Goal: Transaction & Acquisition: Purchase product/service

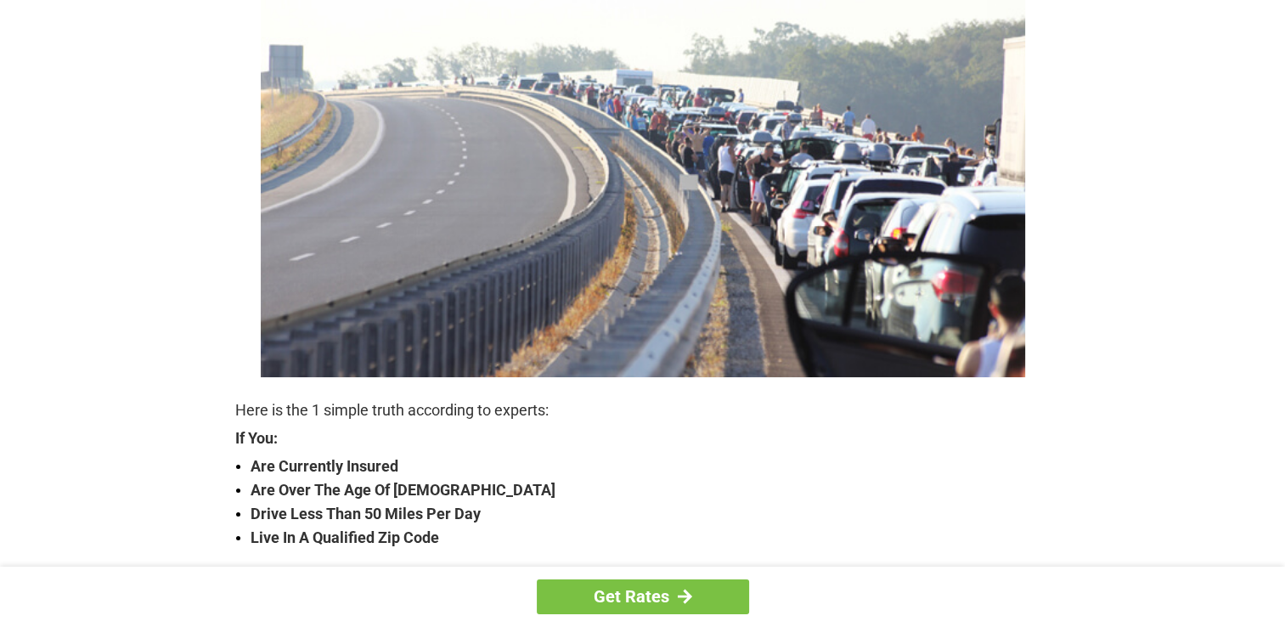
scroll to position [340, 0]
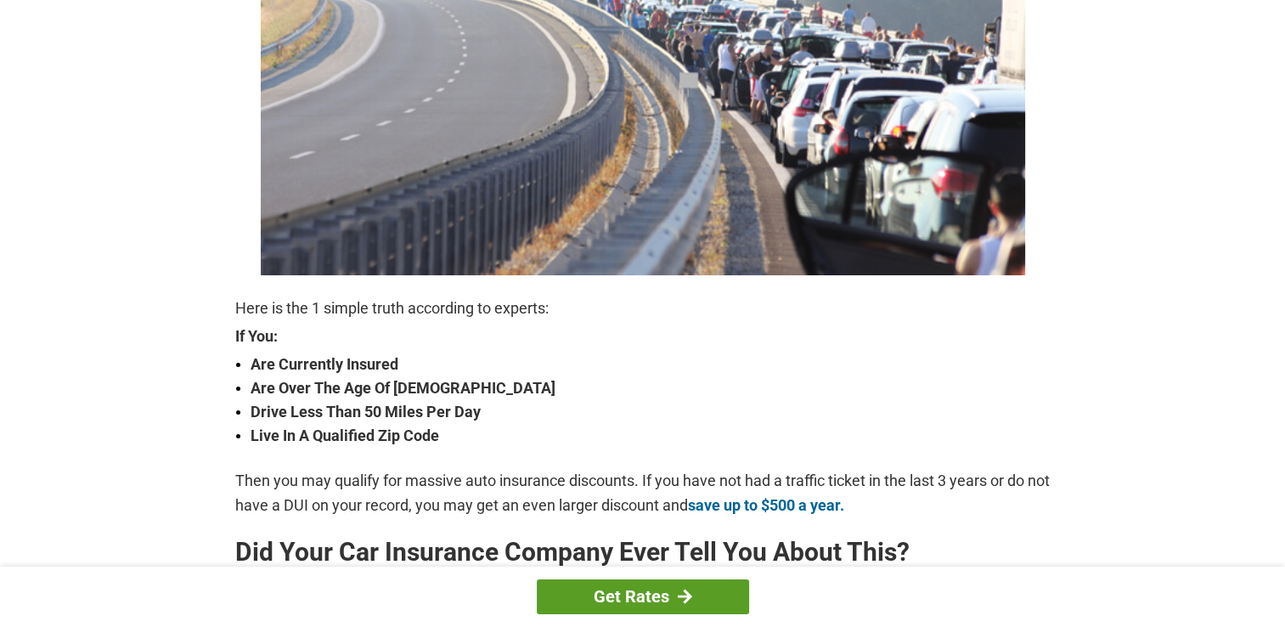
click at [641, 593] on link "Get Rates" at bounding box center [643, 596] width 212 height 35
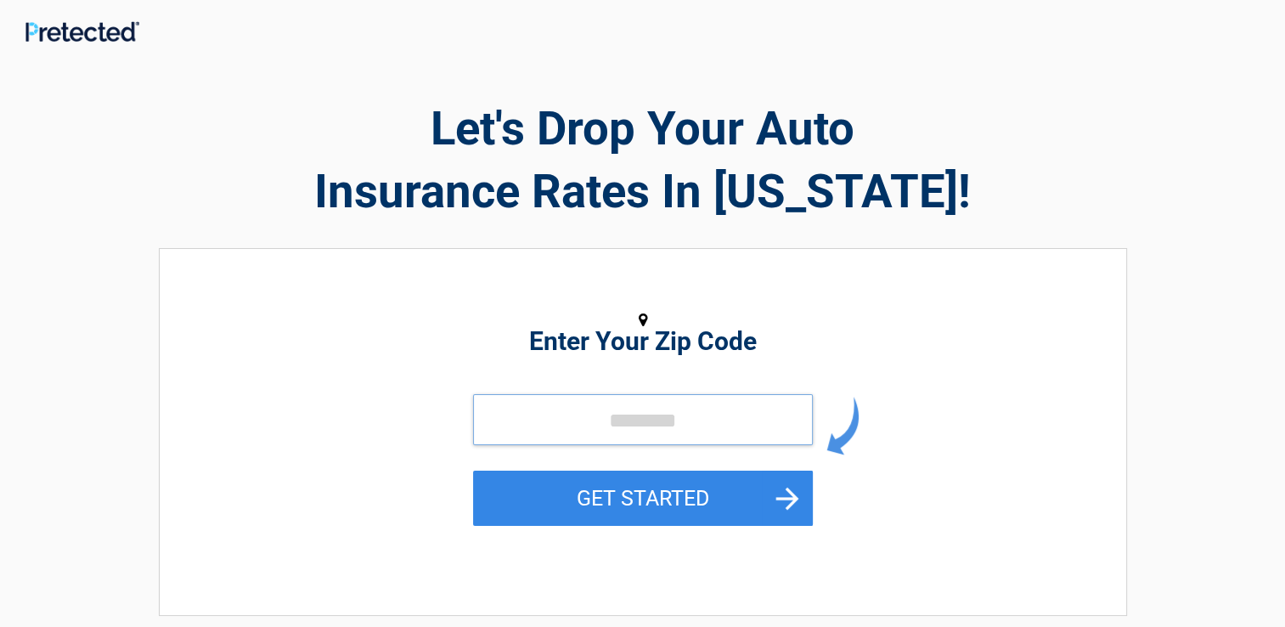
click at [519, 420] on input "tel" at bounding box center [643, 419] width 340 height 51
click at [912, 494] on div "GET STARTED" at bounding box center [643, 479] width 780 height 170
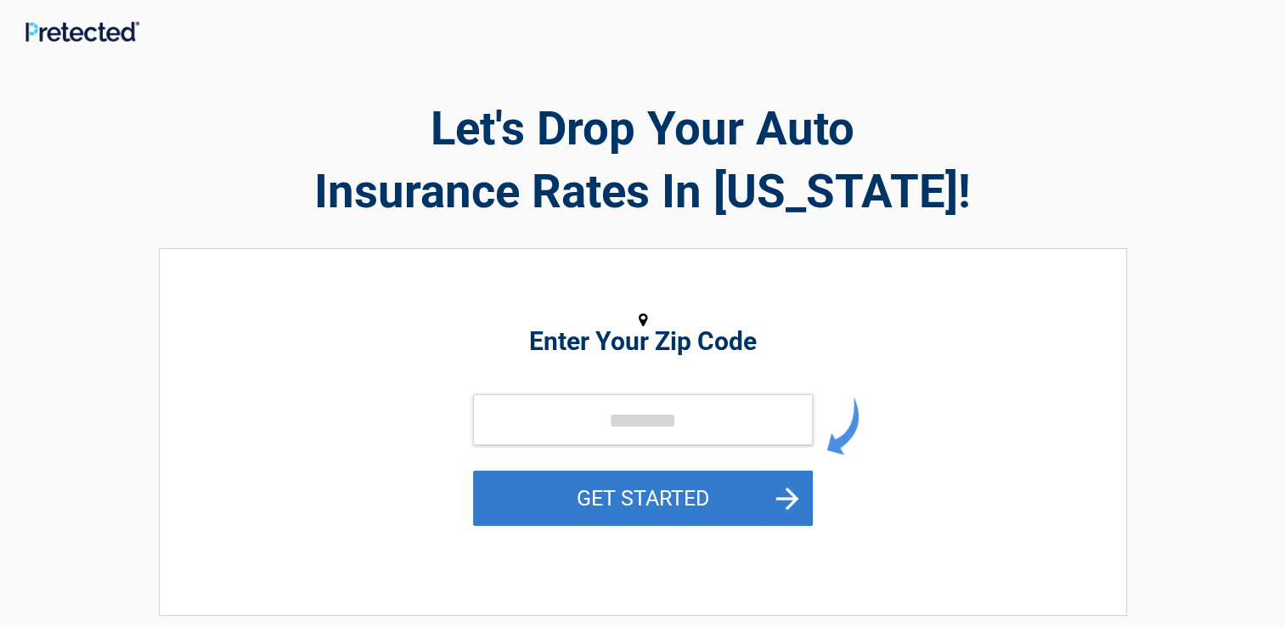
click at [649, 496] on button "GET STARTED" at bounding box center [643, 498] width 340 height 55
click at [683, 493] on button "GET STARTED" at bounding box center [643, 498] width 340 height 55
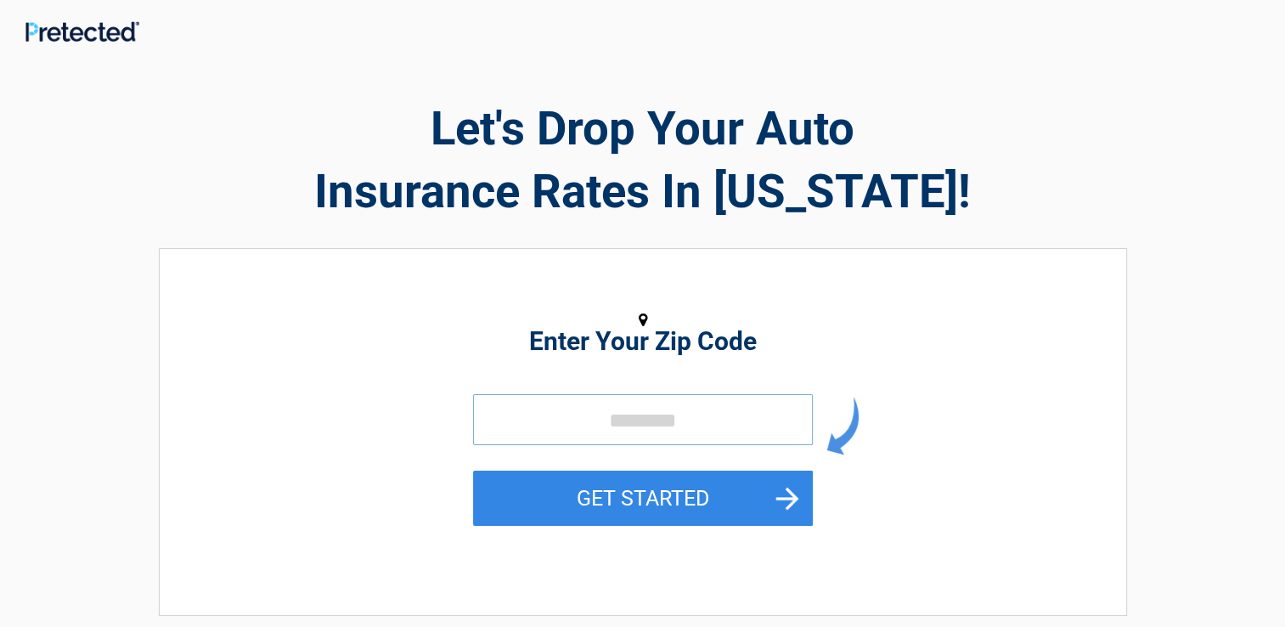
click at [572, 421] on input "tel" at bounding box center [643, 419] width 340 height 51
type input "*****"
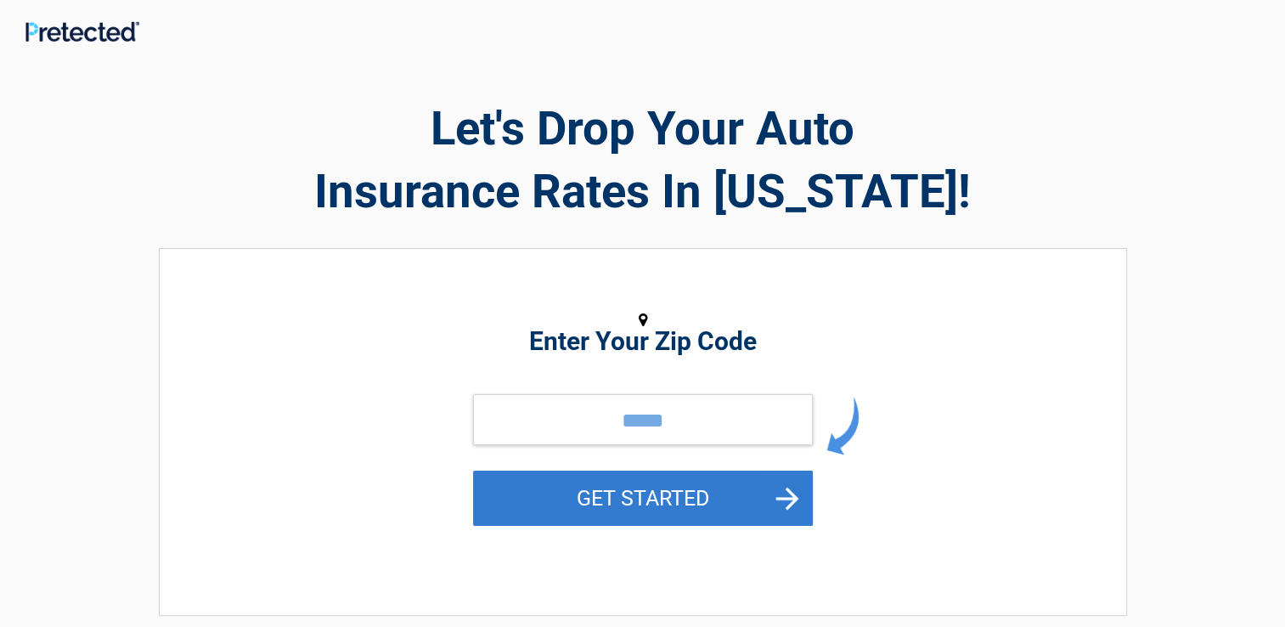
click at [634, 495] on button "GET STARTED" at bounding box center [643, 498] width 340 height 55
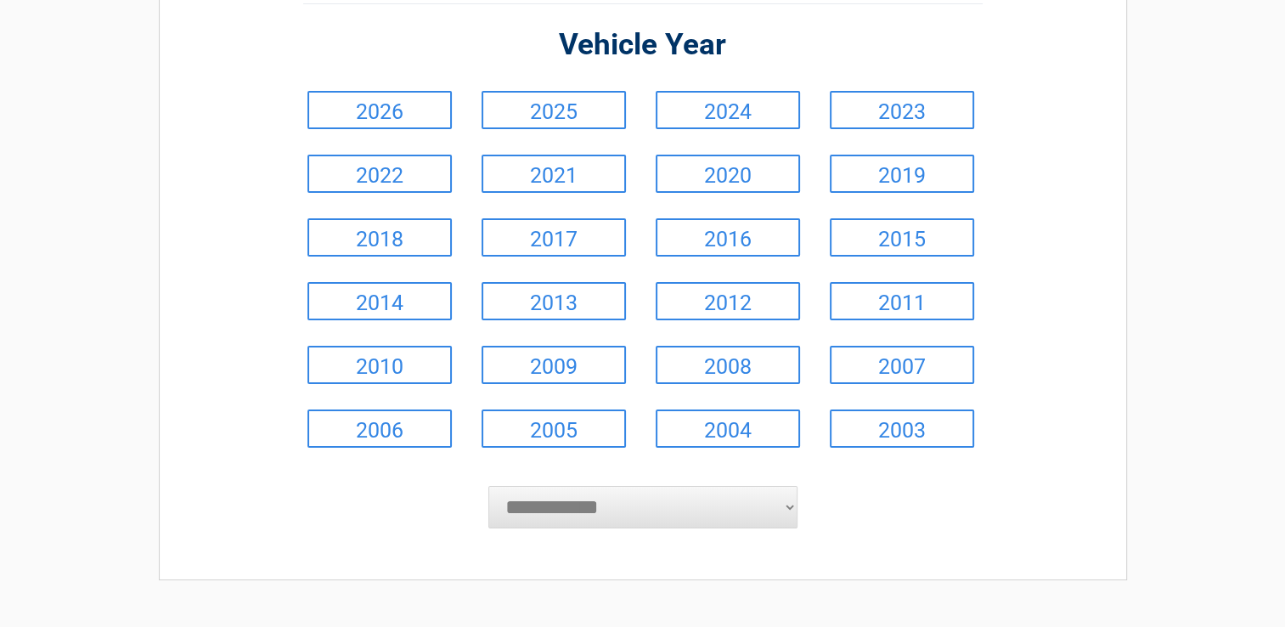
scroll to position [170, 0]
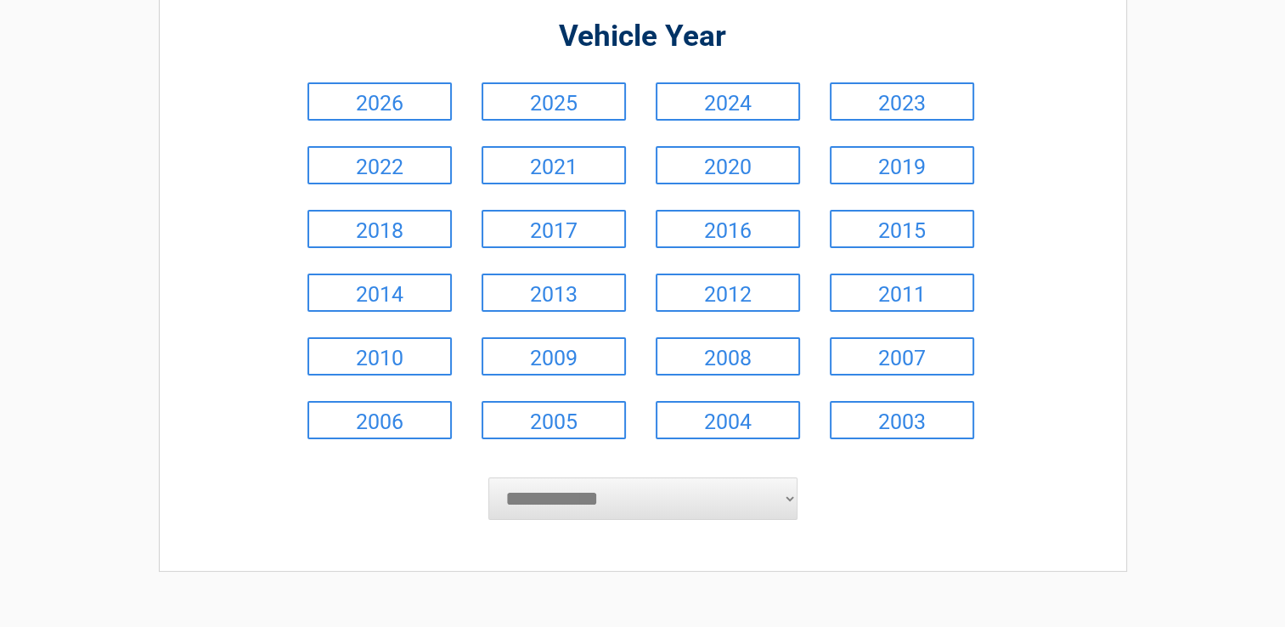
click at [761, 493] on select "**********" at bounding box center [642, 498] width 309 height 42
click at [1029, 516] on div "**********" at bounding box center [643, 236] width 968 height 670
click at [409, 297] on link "2014" at bounding box center [379, 292] width 144 height 38
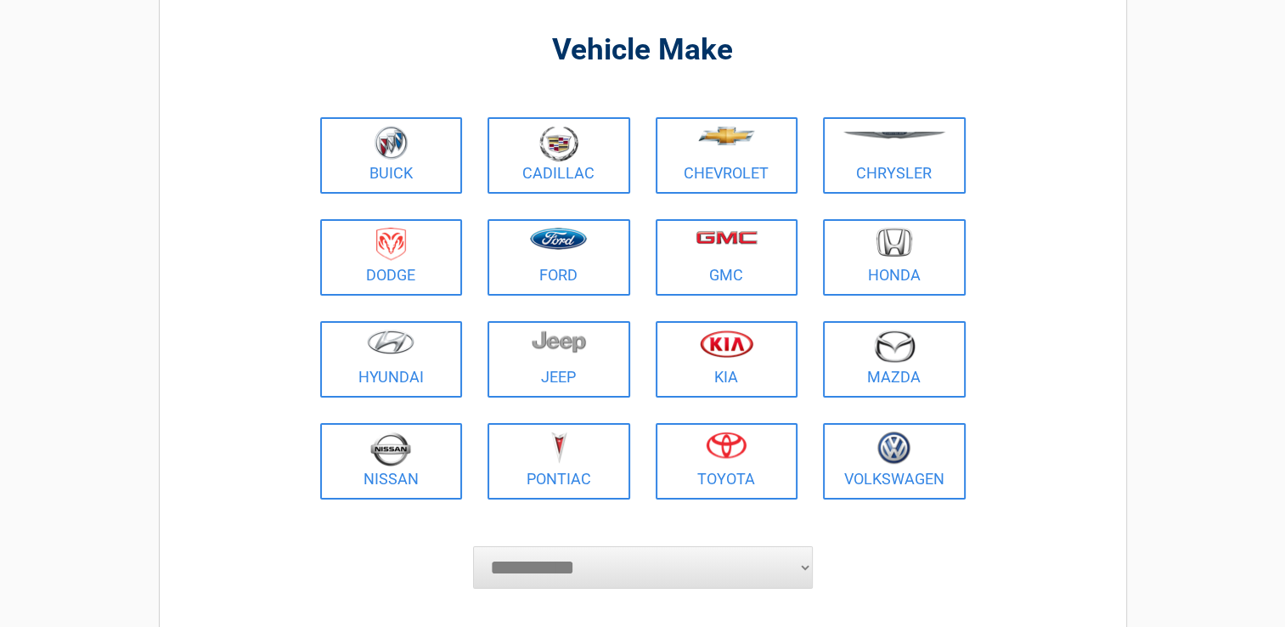
scroll to position [85, 0]
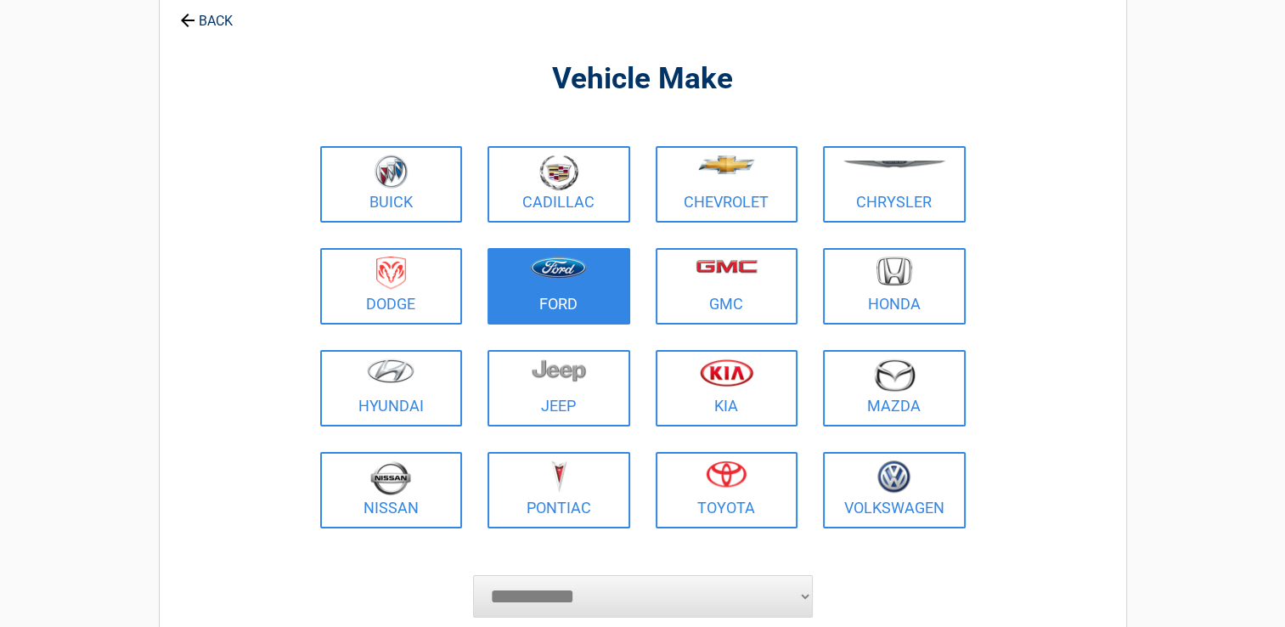
click at [550, 290] on figure at bounding box center [559, 276] width 122 height 38
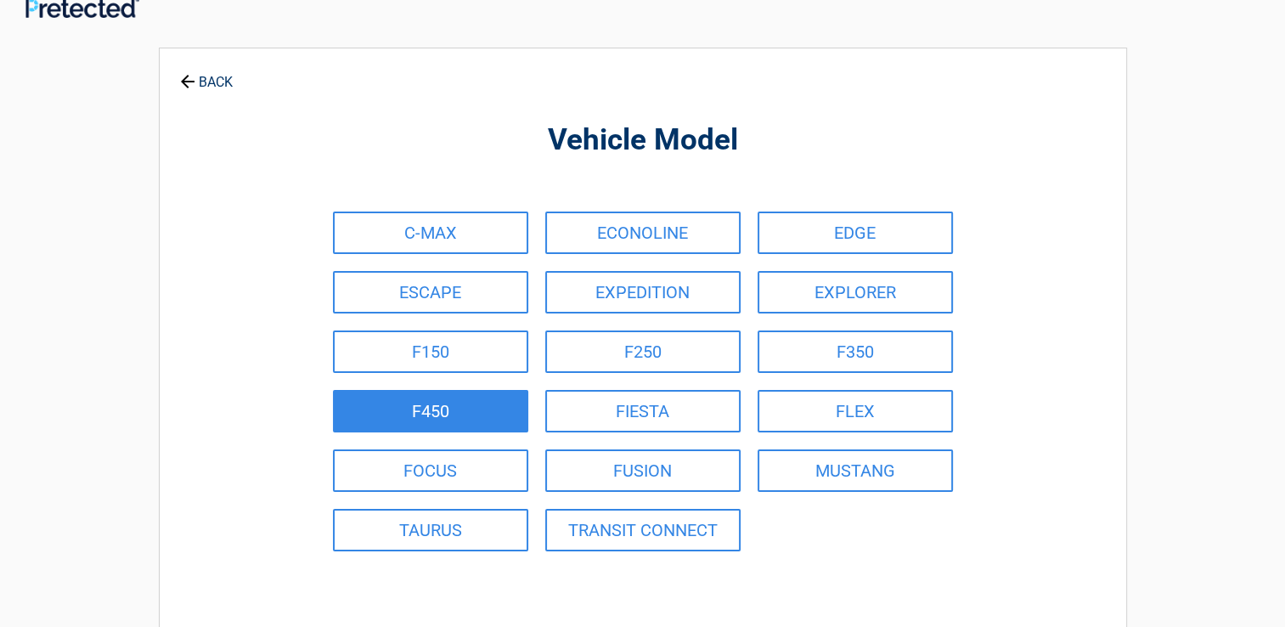
scroll to position [0, 0]
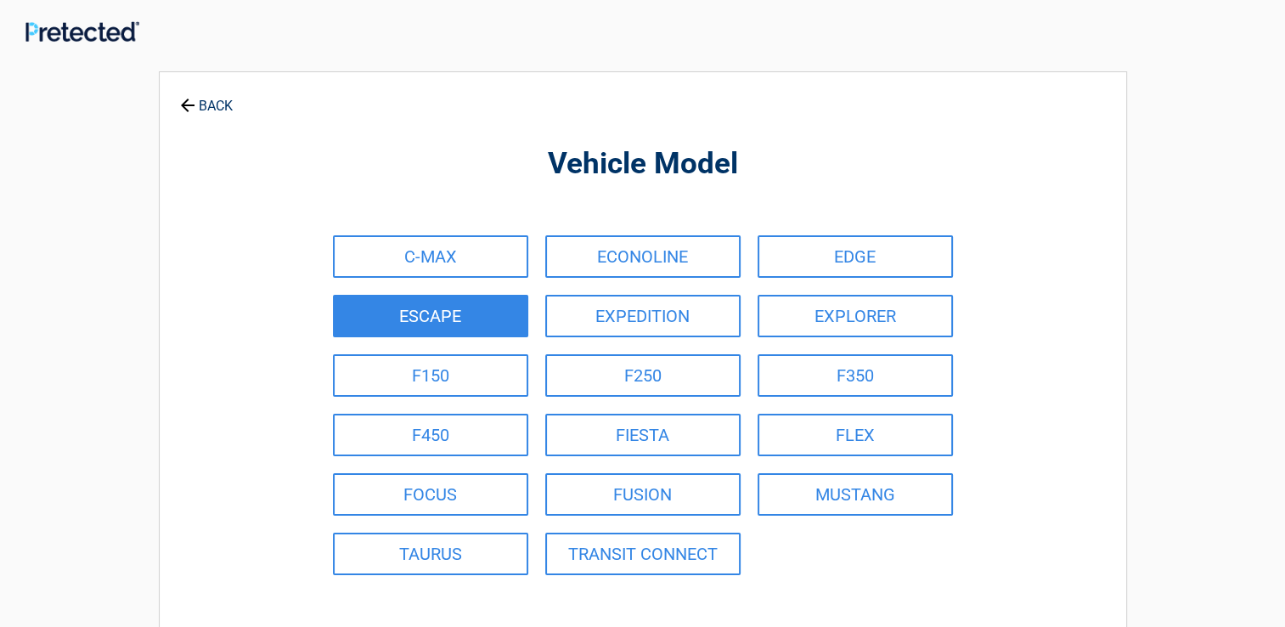
click at [483, 318] on link "ESCAPE" at bounding box center [430, 316] width 195 height 42
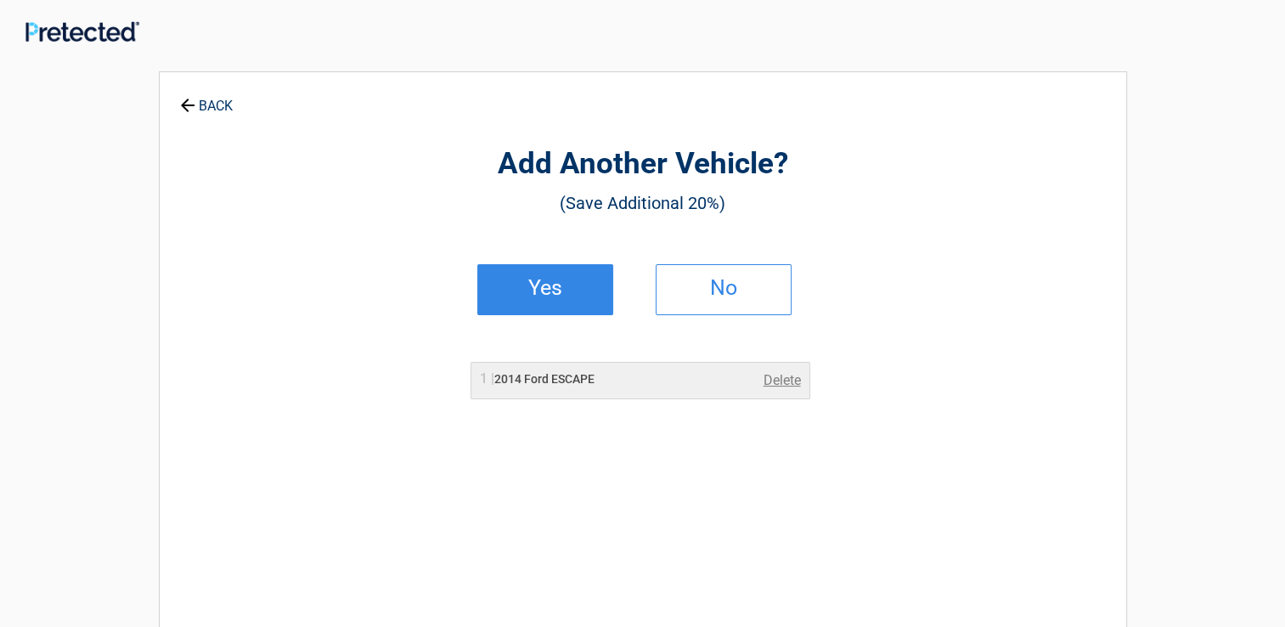
click at [572, 297] on link "Yes" at bounding box center [545, 289] width 136 height 51
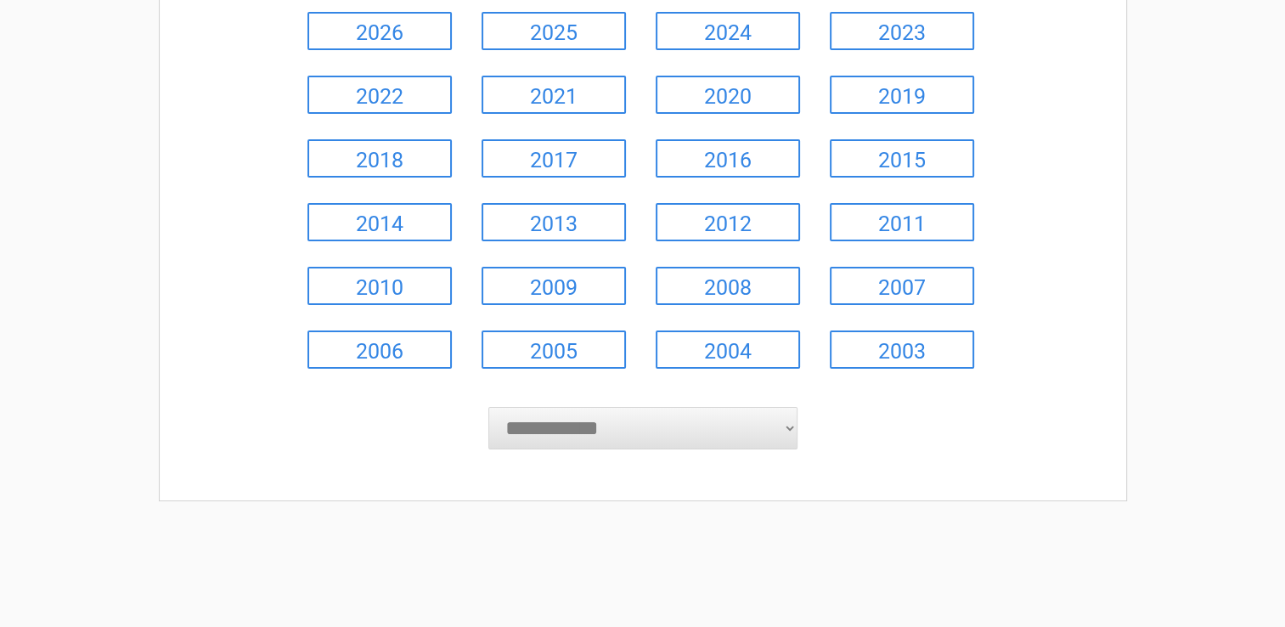
scroll to position [255, 0]
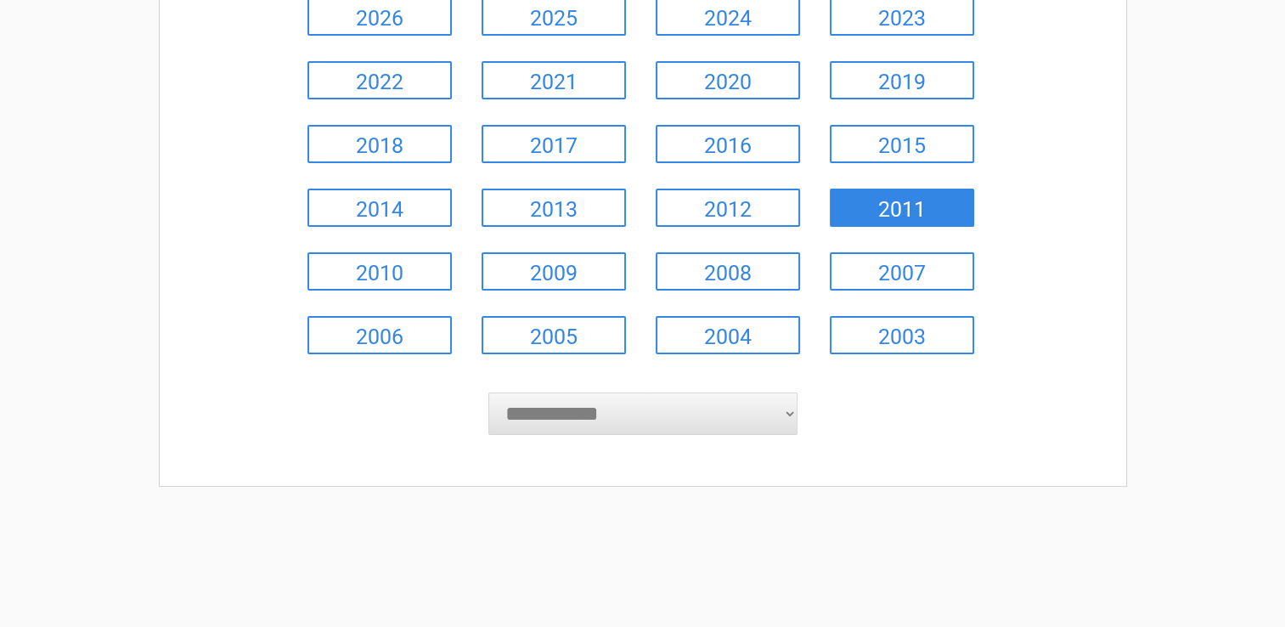
click at [888, 203] on link "2011" at bounding box center [902, 208] width 144 height 38
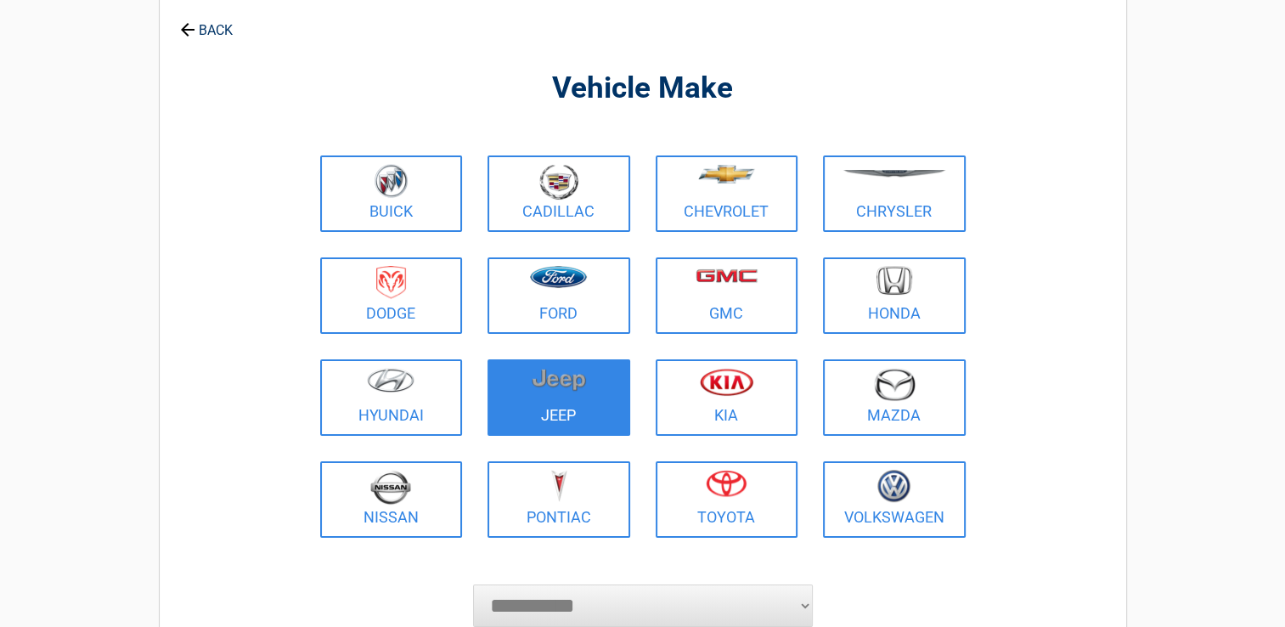
scroll to position [0, 0]
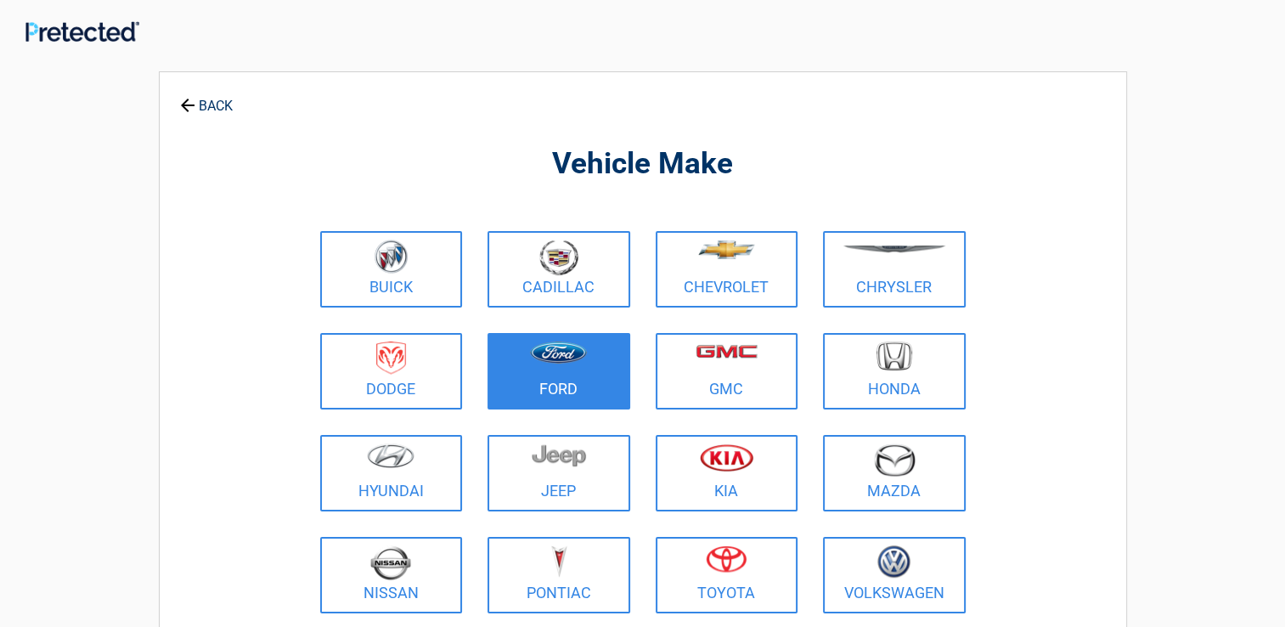
click at [563, 353] on img at bounding box center [558, 352] width 57 height 22
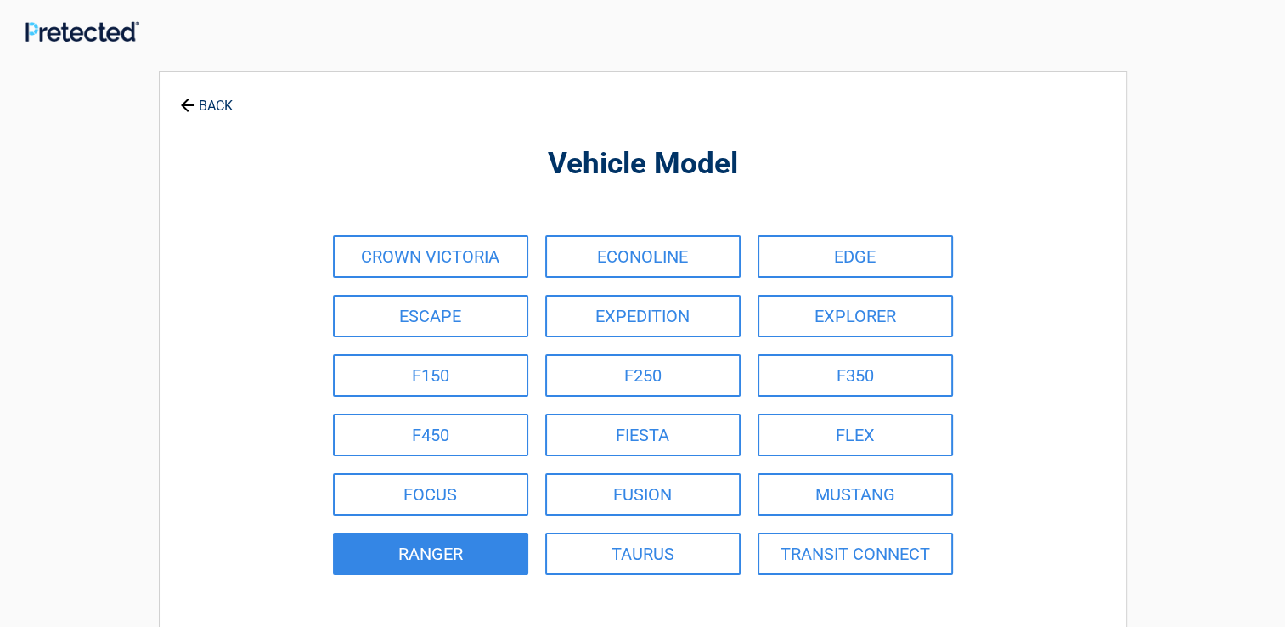
click at [506, 549] on link "RANGER" at bounding box center [430, 554] width 195 height 42
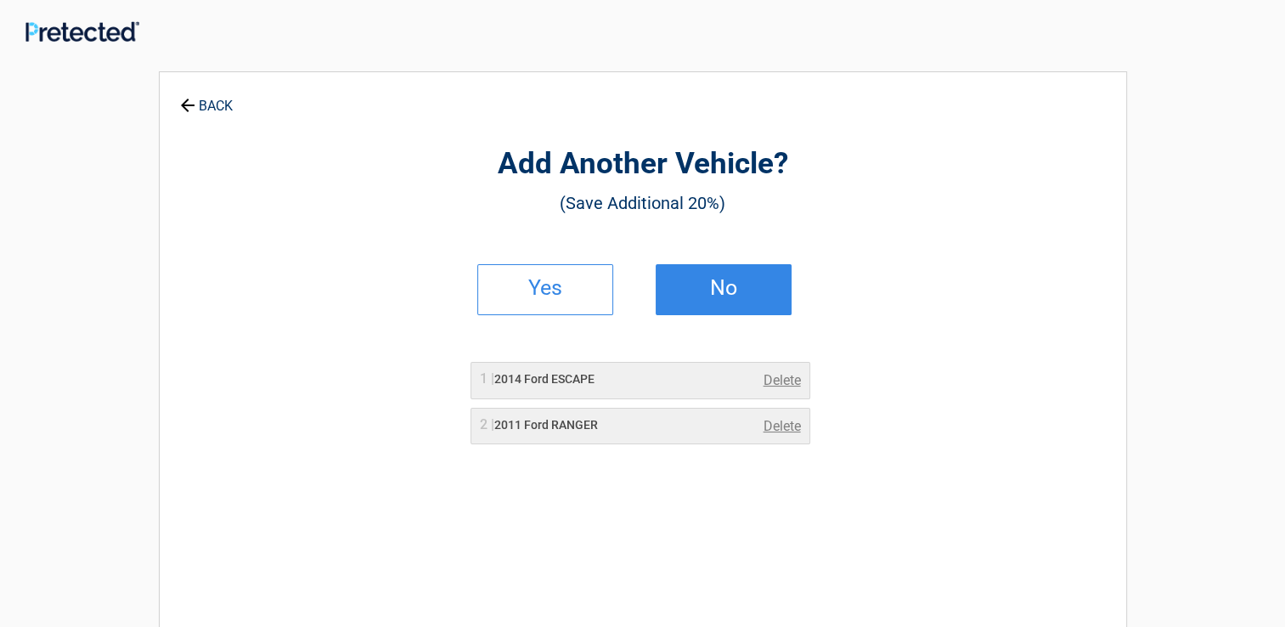
click at [732, 268] on link "No" at bounding box center [724, 289] width 136 height 51
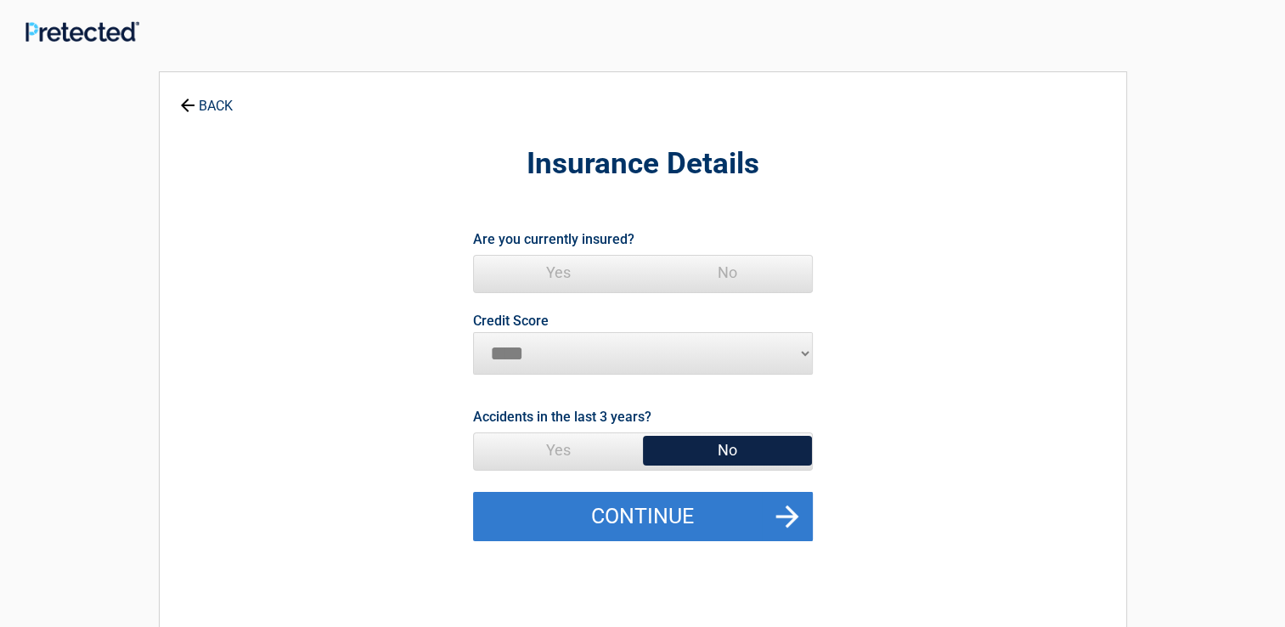
click at [698, 518] on button "Continue" at bounding box center [643, 516] width 340 height 49
click at [700, 512] on button "Continue" at bounding box center [643, 516] width 340 height 49
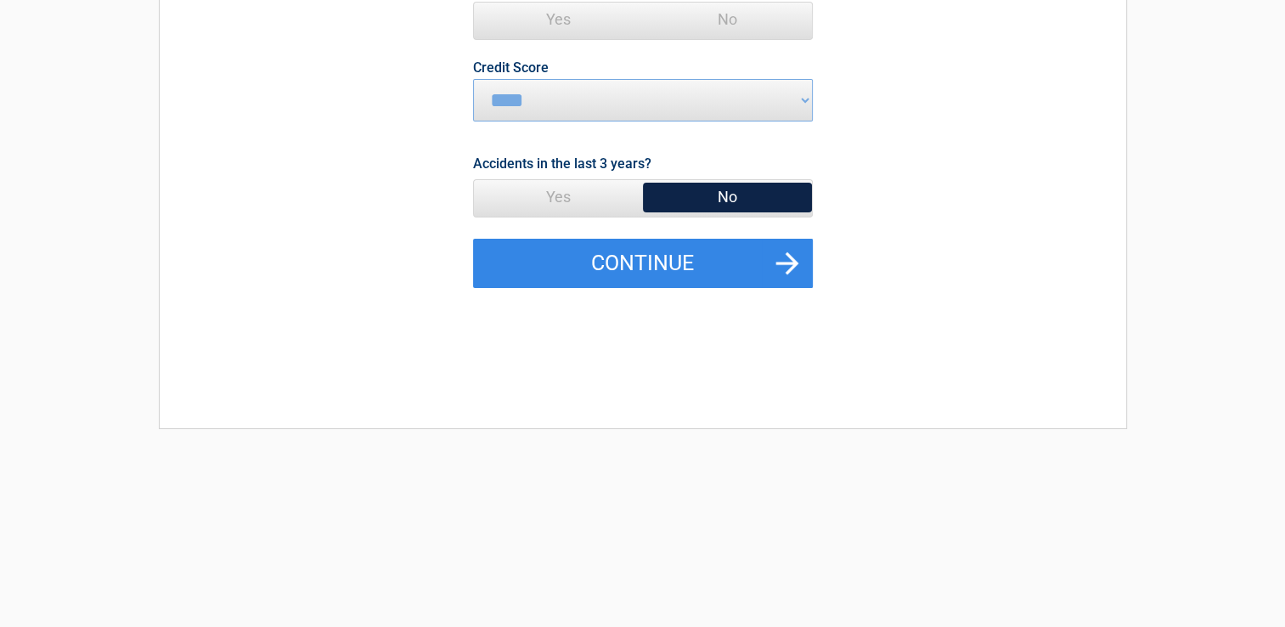
scroll to position [255, 0]
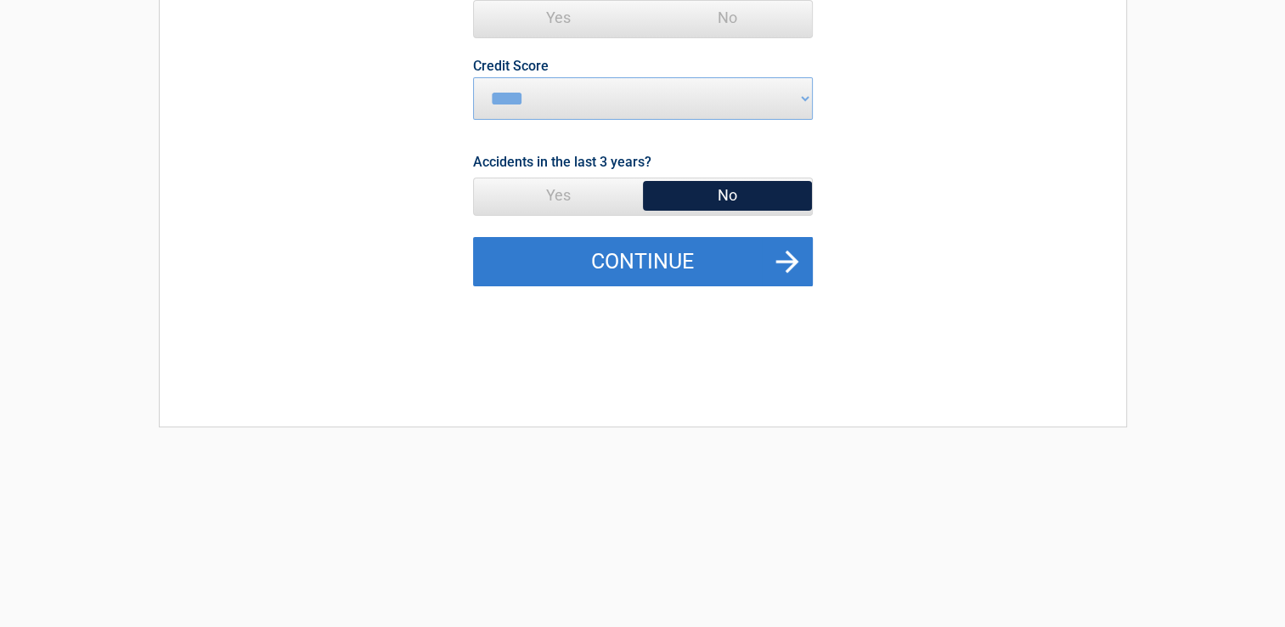
click at [656, 240] on button "Continue" at bounding box center [643, 261] width 340 height 49
click at [792, 254] on button "Continue" at bounding box center [643, 261] width 340 height 49
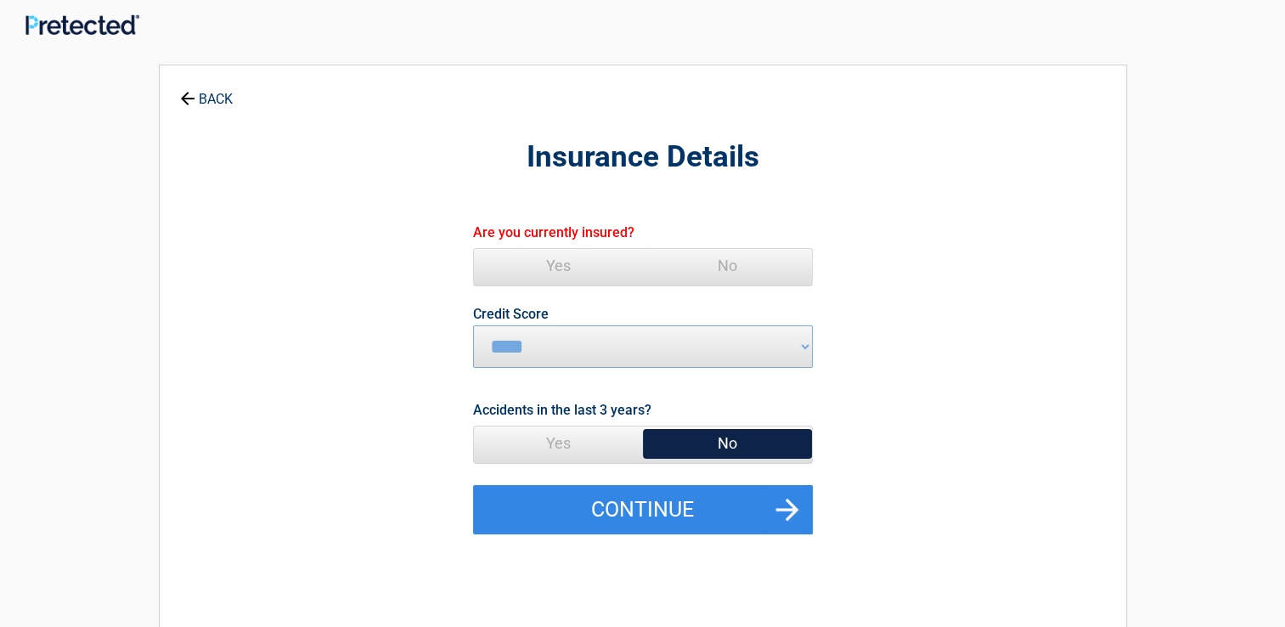
scroll to position [0, 0]
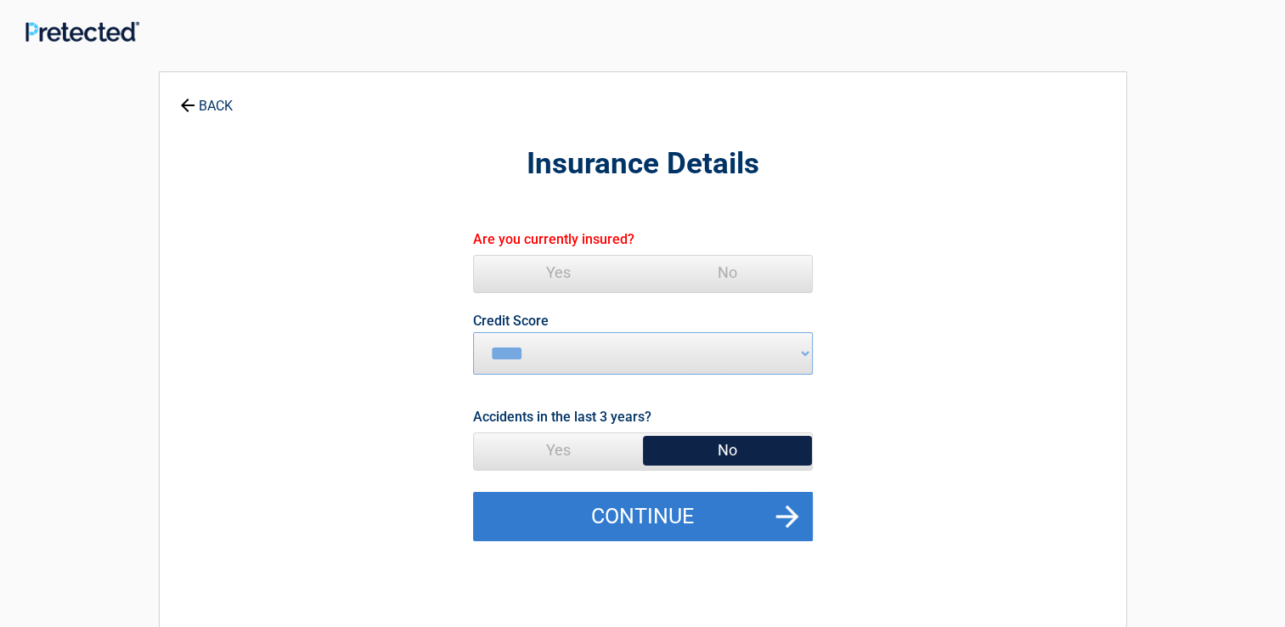
click at [785, 509] on button "Continue" at bounding box center [643, 516] width 340 height 49
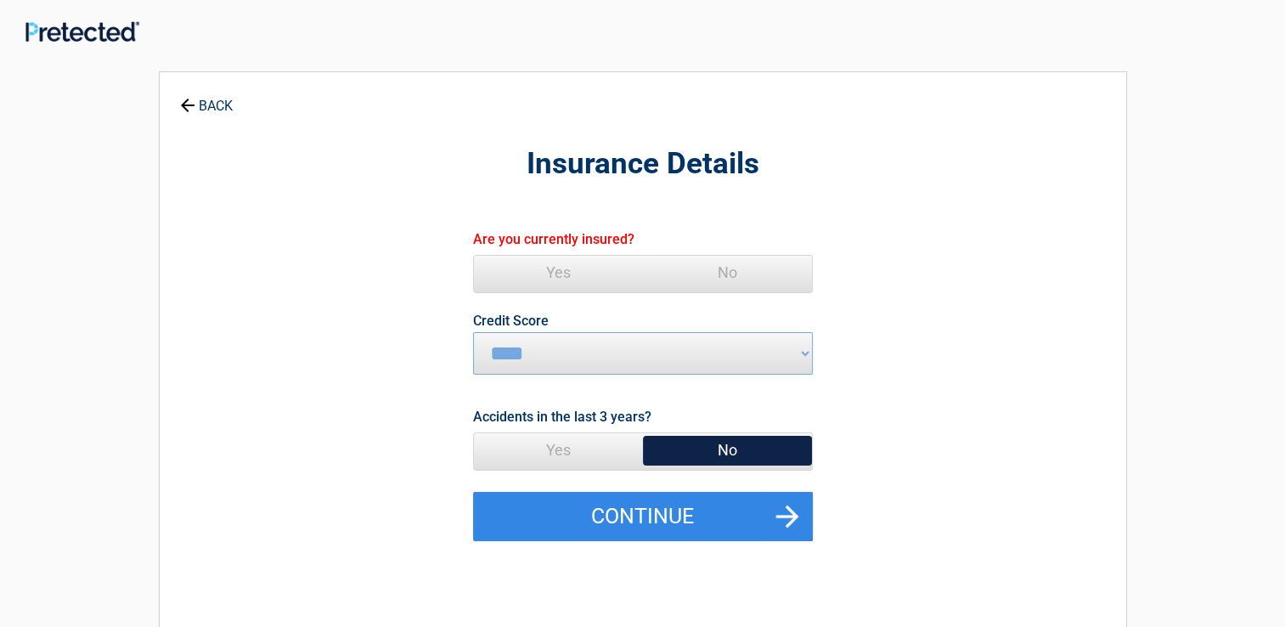
click at [182, 104] on icon at bounding box center [188, 106] width 14 height 14
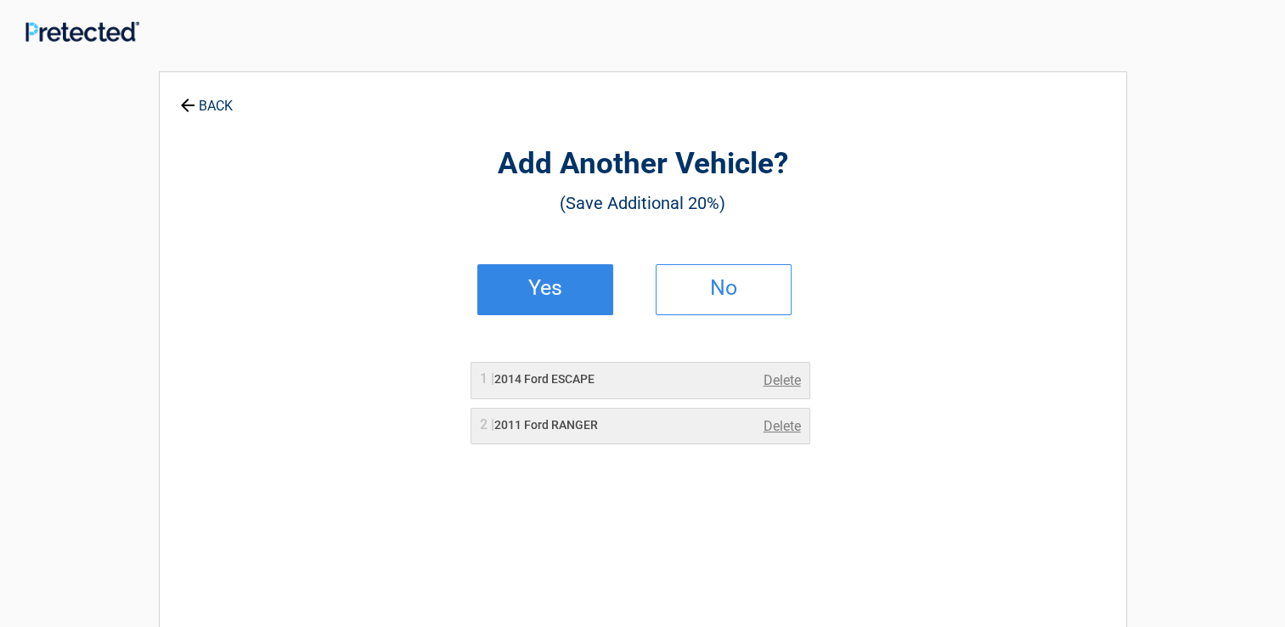
click at [541, 282] on h2 "Yes" at bounding box center [545, 288] width 100 height 12
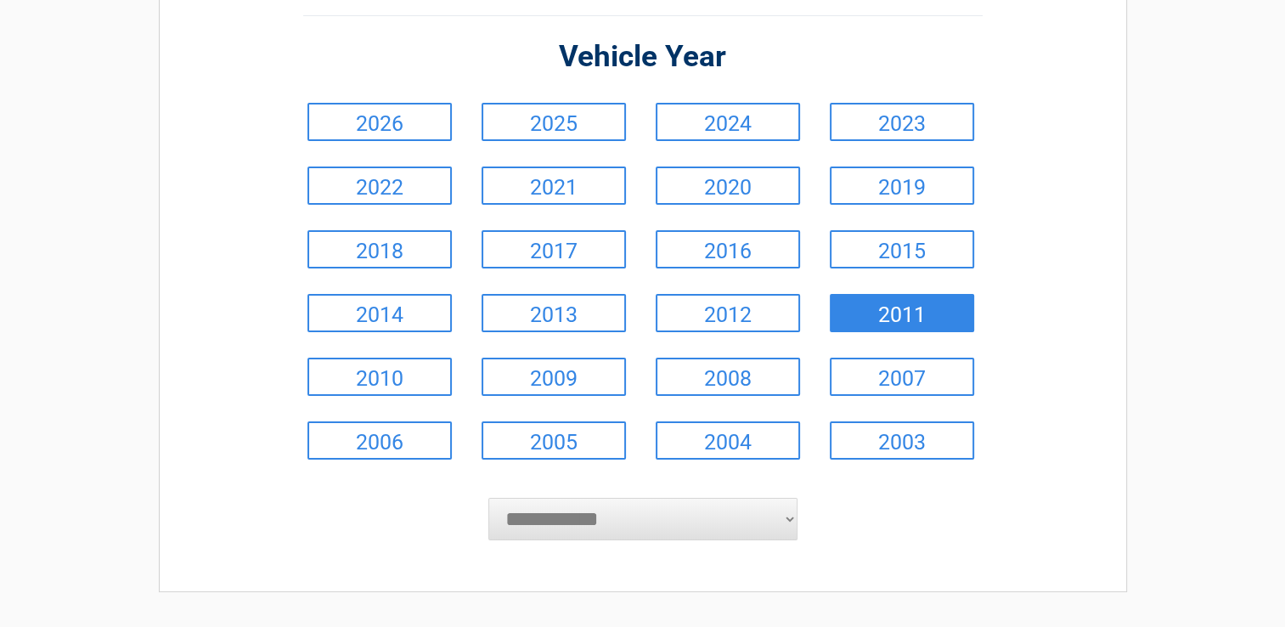
scroll to position [139, 0]
